Goal: Task Accomplishment & Management: Use online tool/utility

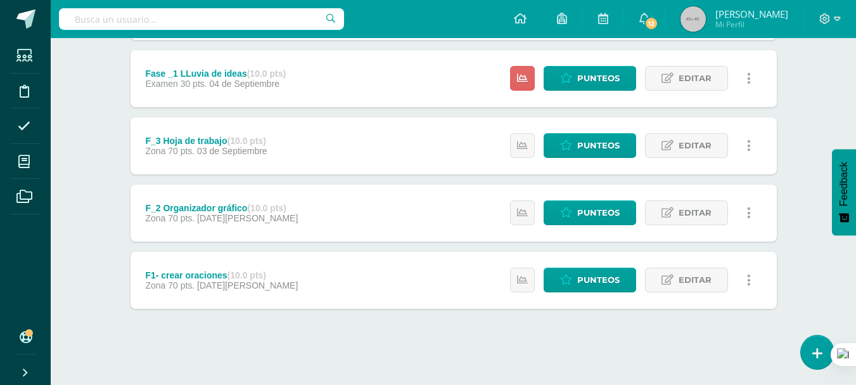
scroll to position [568, 0]
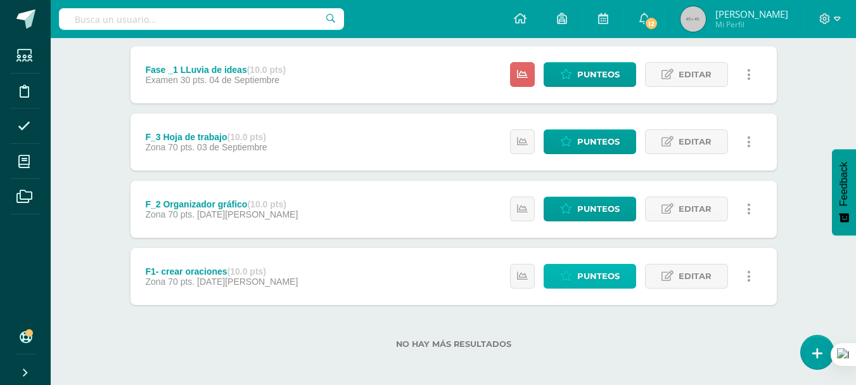
click at [584, 276] on span "Punteos" at bounding box center [598, 275] width 42 height 23
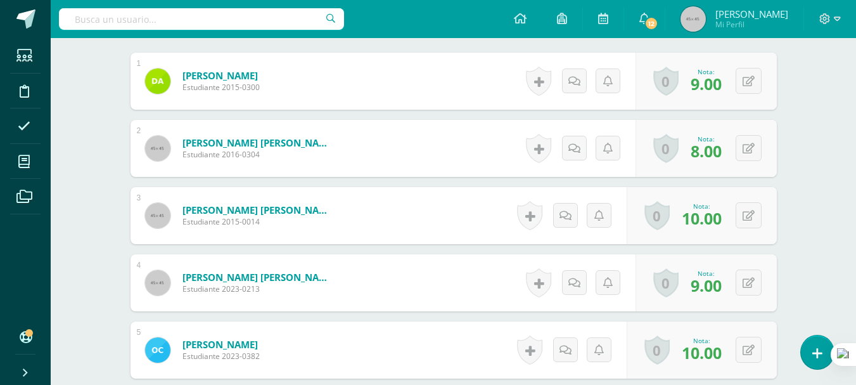
scroll to position [444, 0]
